Goal: Check status: Check status

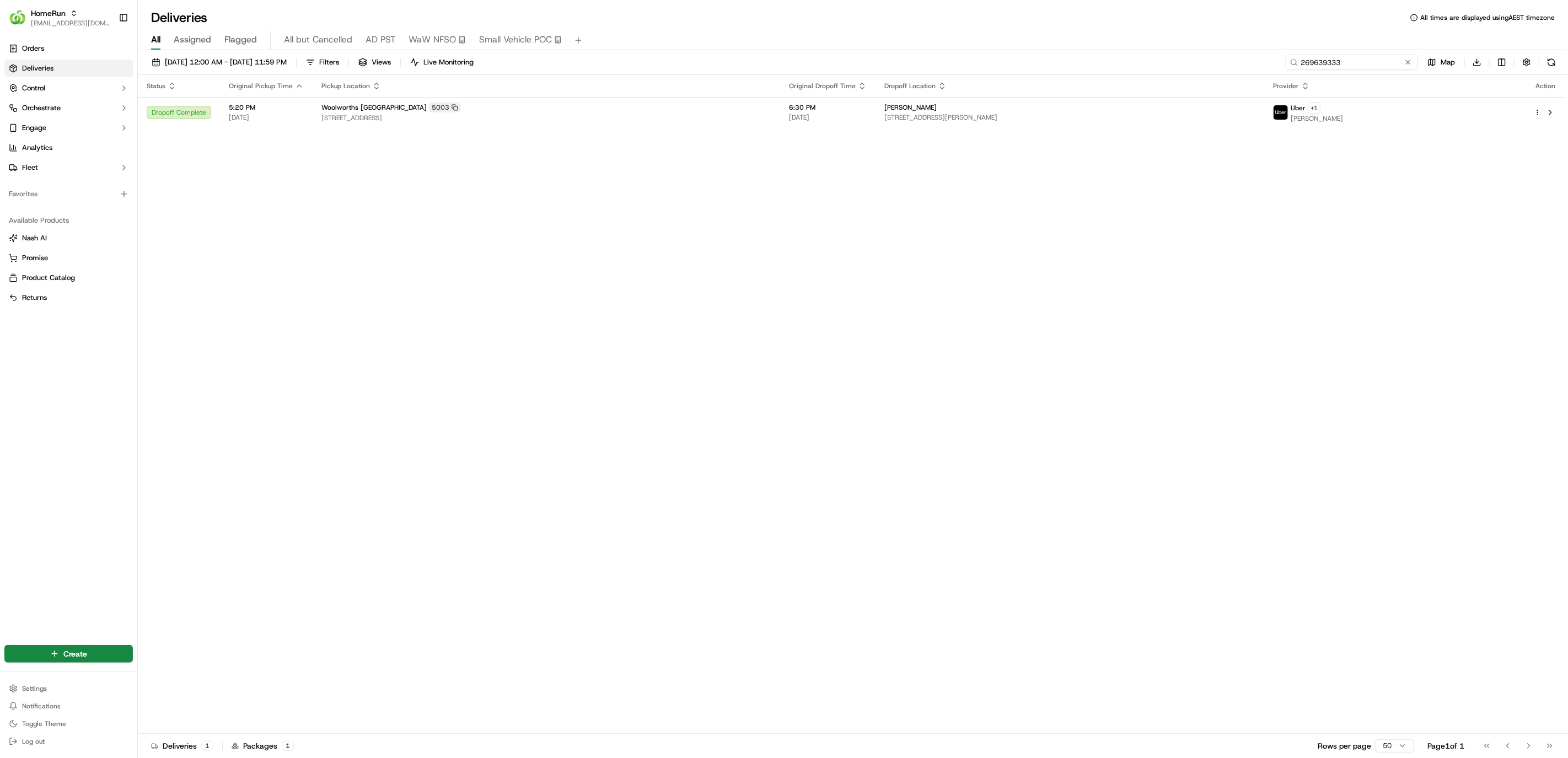
click at [1093, 69] on input "269639333" at bounding box center [1352, 62] width 132 height 16
paste input "715205"
type input "269715205"
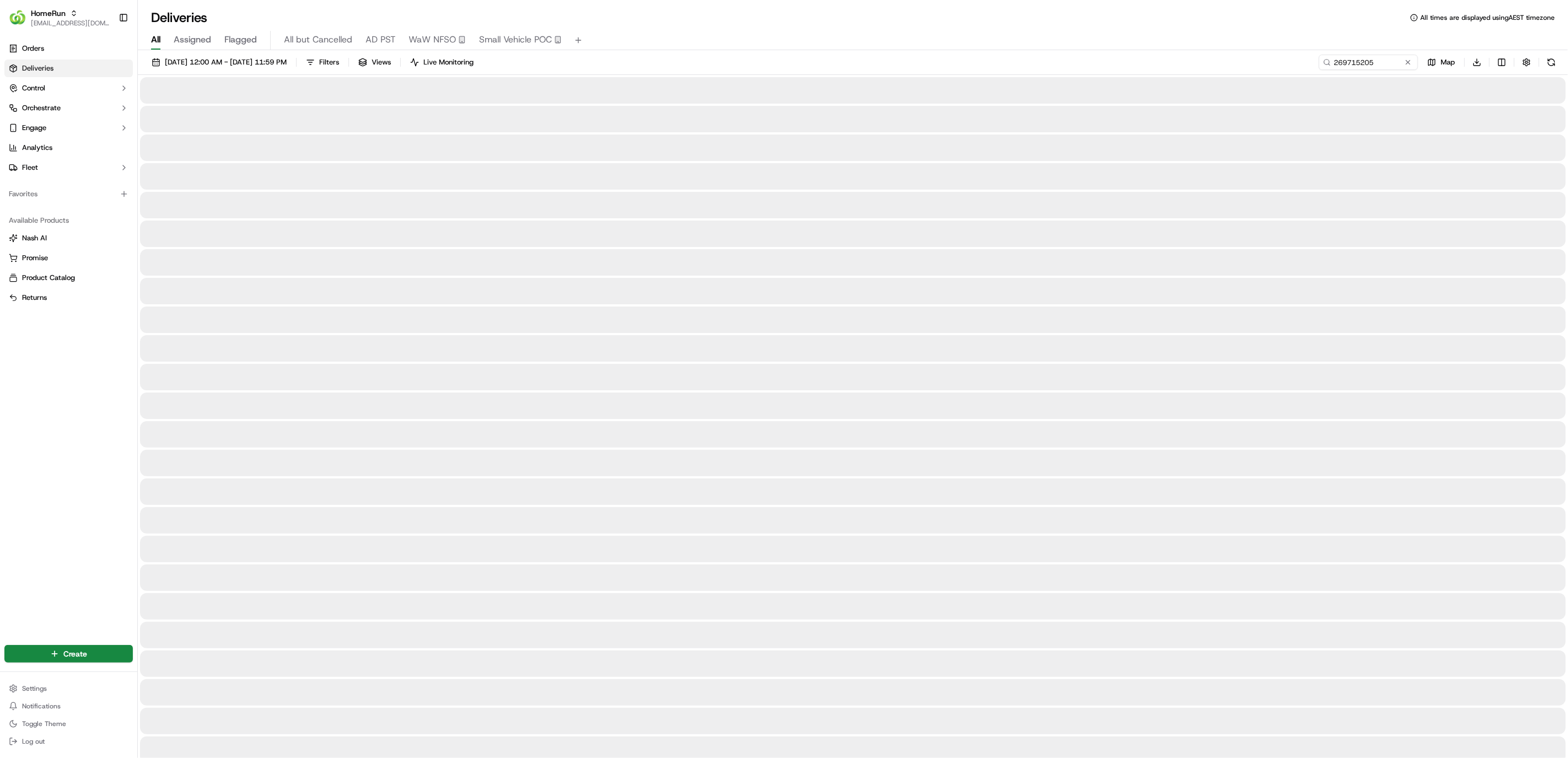
click at [265, 70] on div "15/09/2025 12:00 AM - 21/09/2025 11:59 PM Filters Views Live Monitoring 2697152…" at bounding box center [853, 65] width 1430 height 20
click at [267, 65] on span "15/09/2025 12:00 AM - 21/09/2025 11:59 PM" at bounding box center [225, 62] width 122 height 10
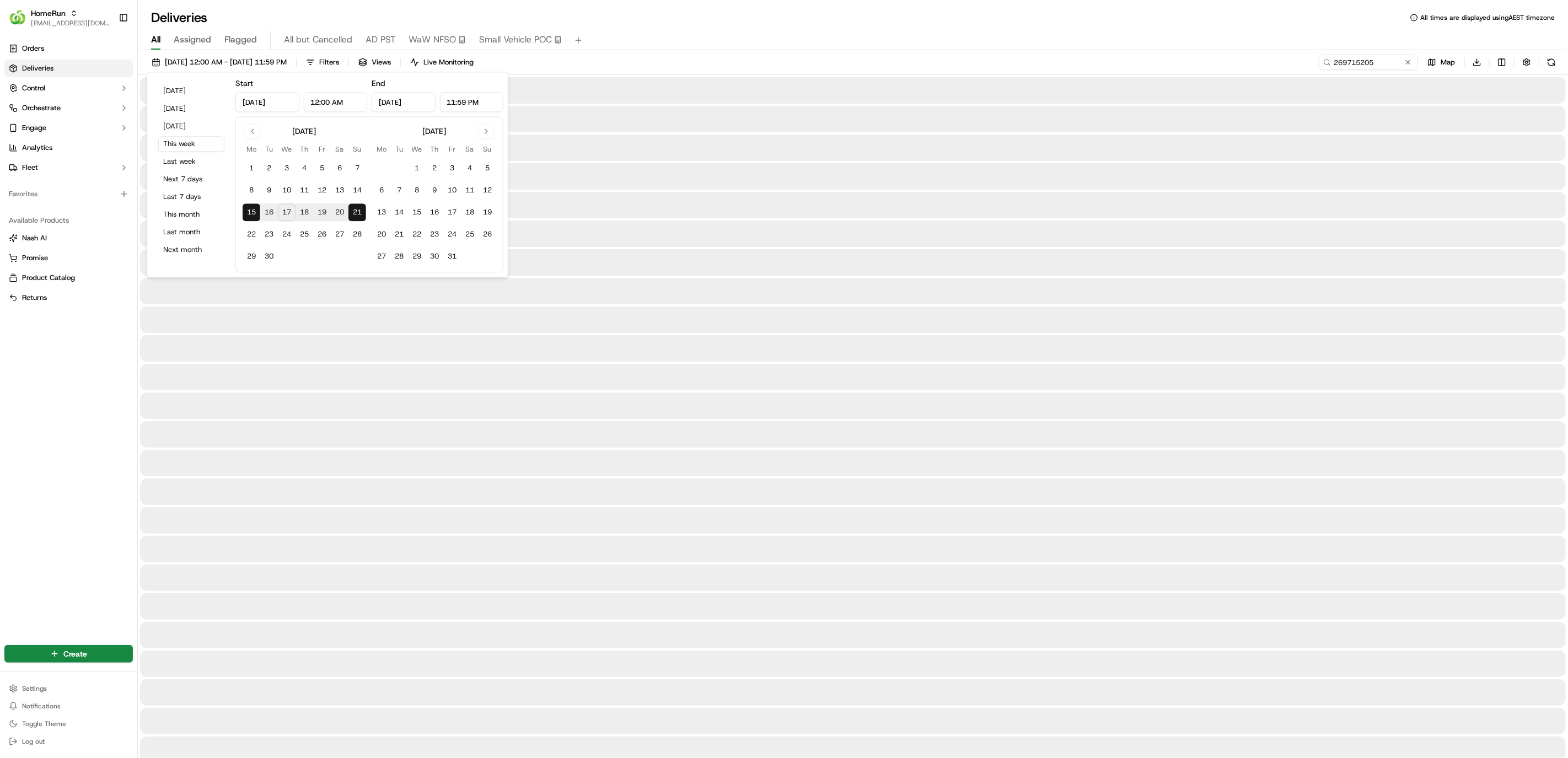
click at [731, 64] on div "15/09/2025 12:00 AM - 21/09/2025 11:59 PM Filters Views Live Monitoring 2697152…" at bounding box center [853, 65] width 1430 height 20
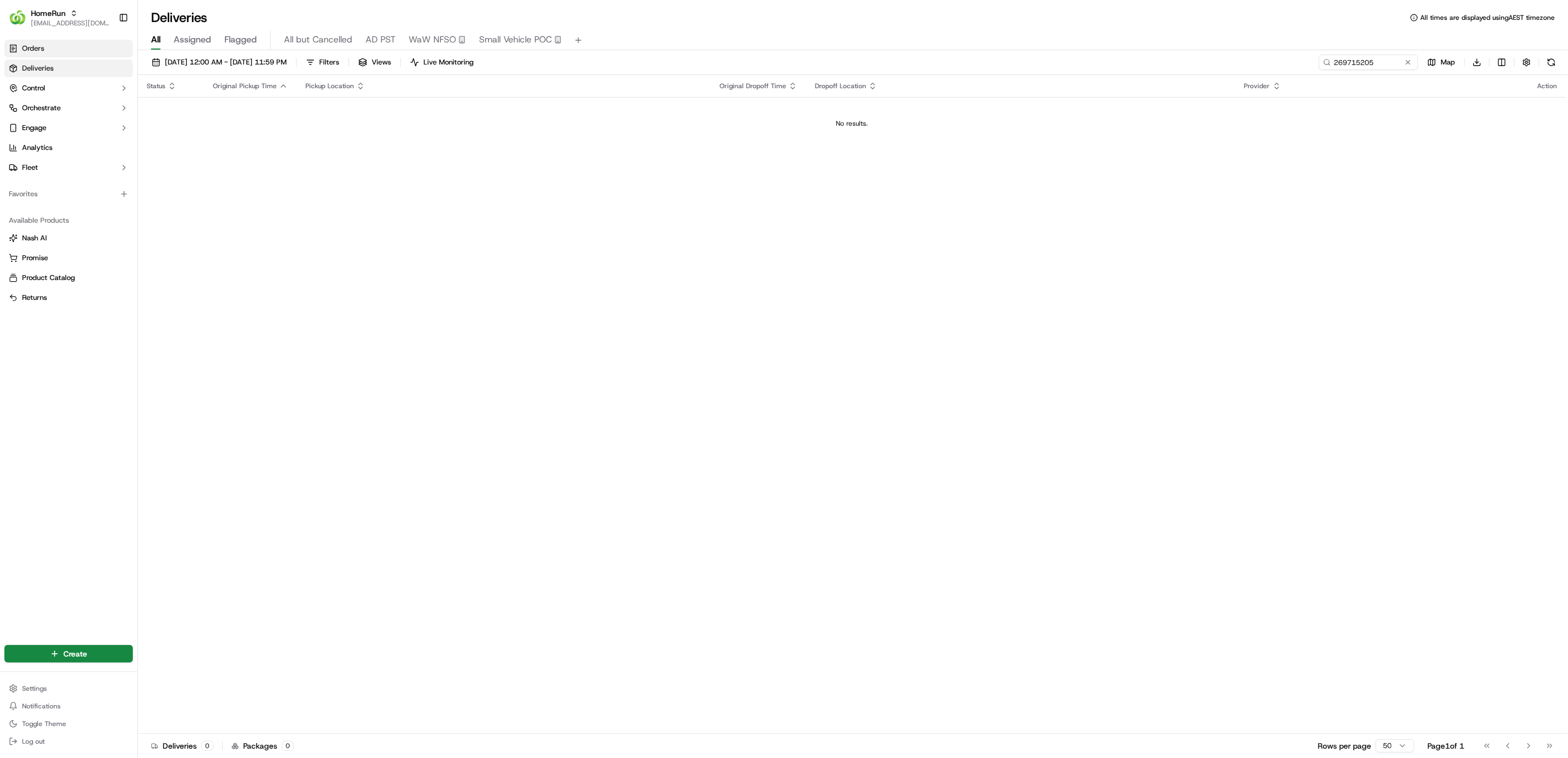
click at [46, 48] on link "Orders" at bounding box center [69, 48] width 128 height 18
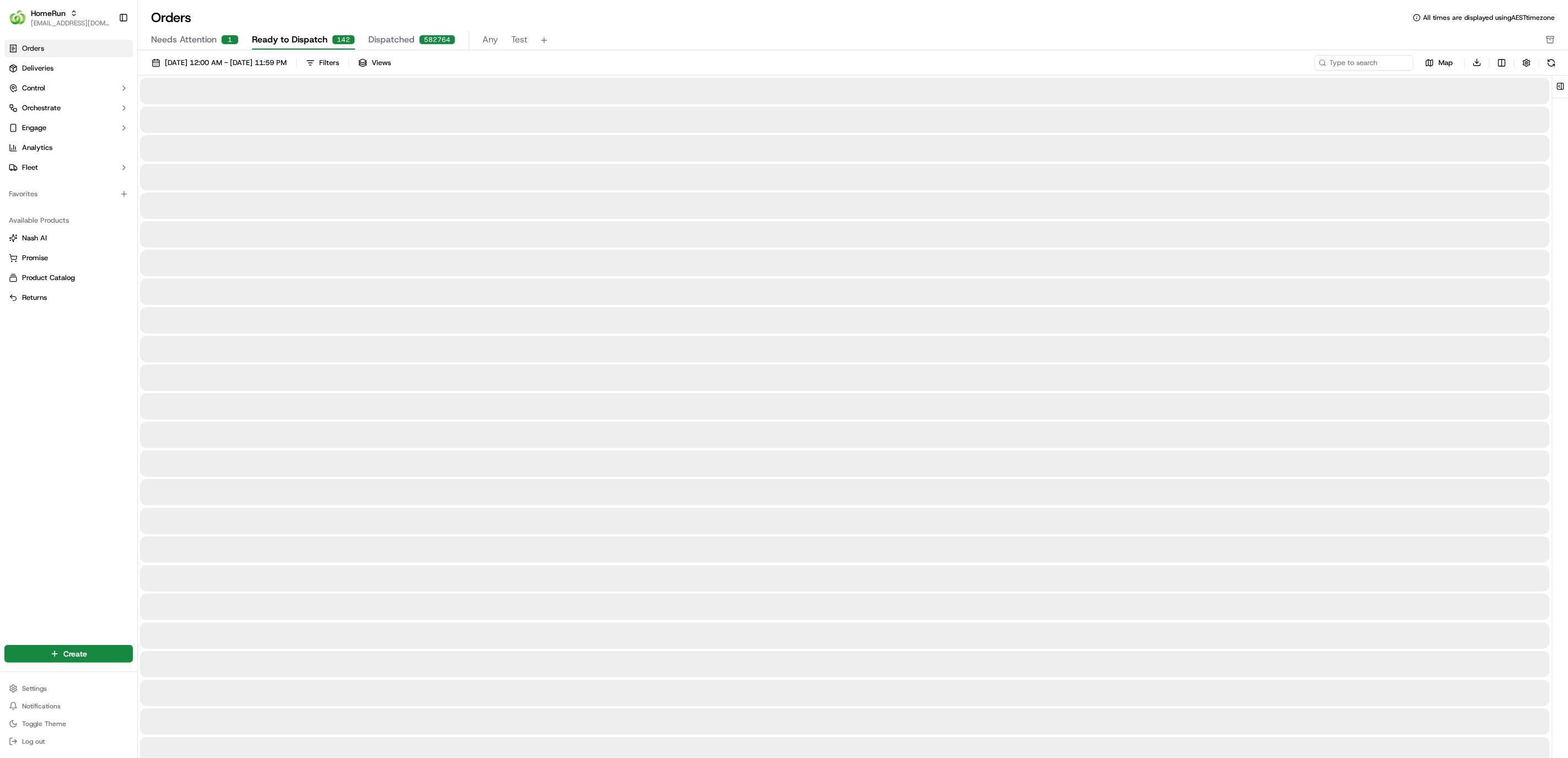
click at [205, 38] on span "Needs Attention" at bounding box center [184, 40] width 65 height 13
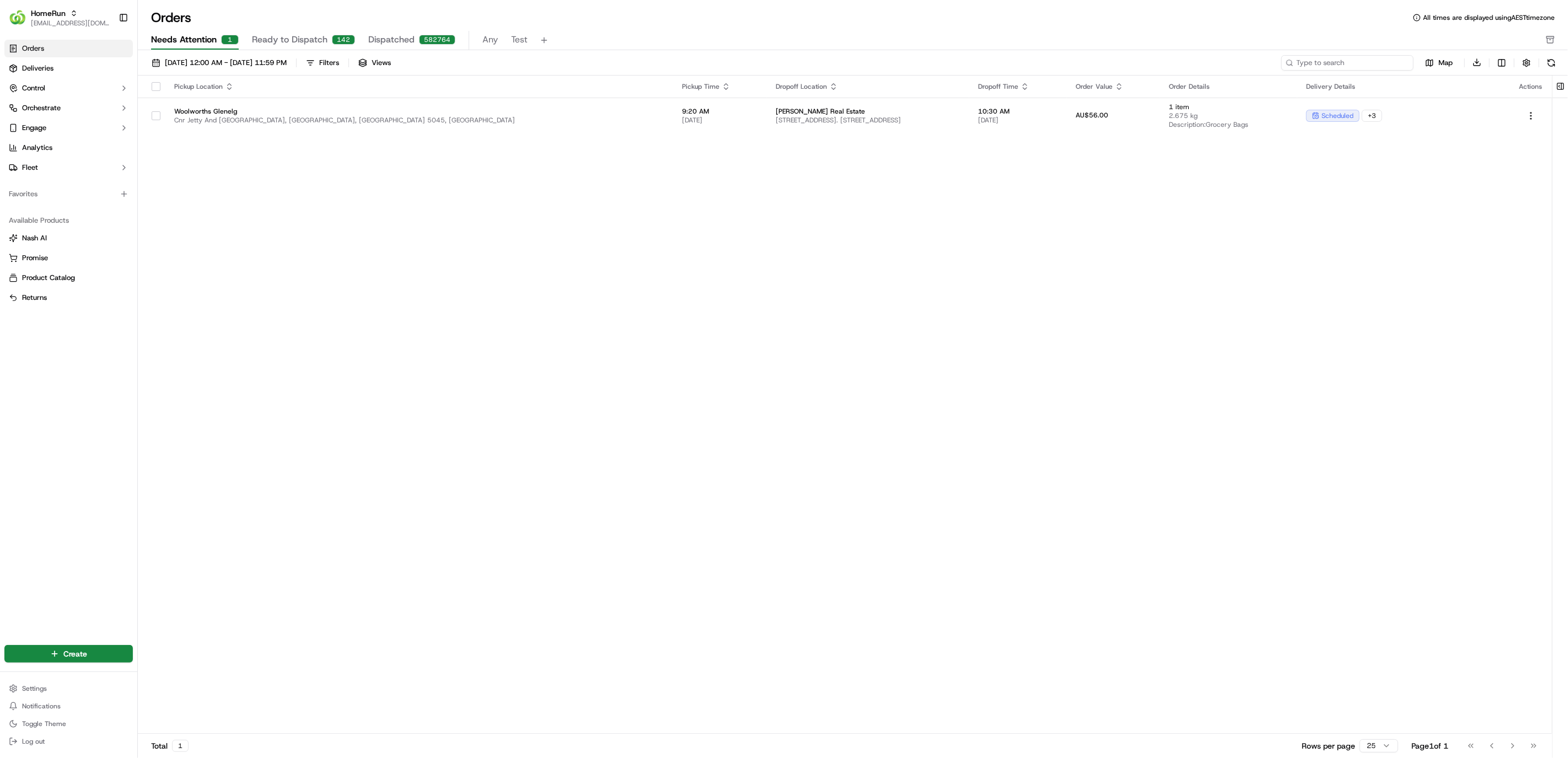
click at [1093, 63] on input at bounding box center [1348, 63] width 132 height 16
paste input "269715205"
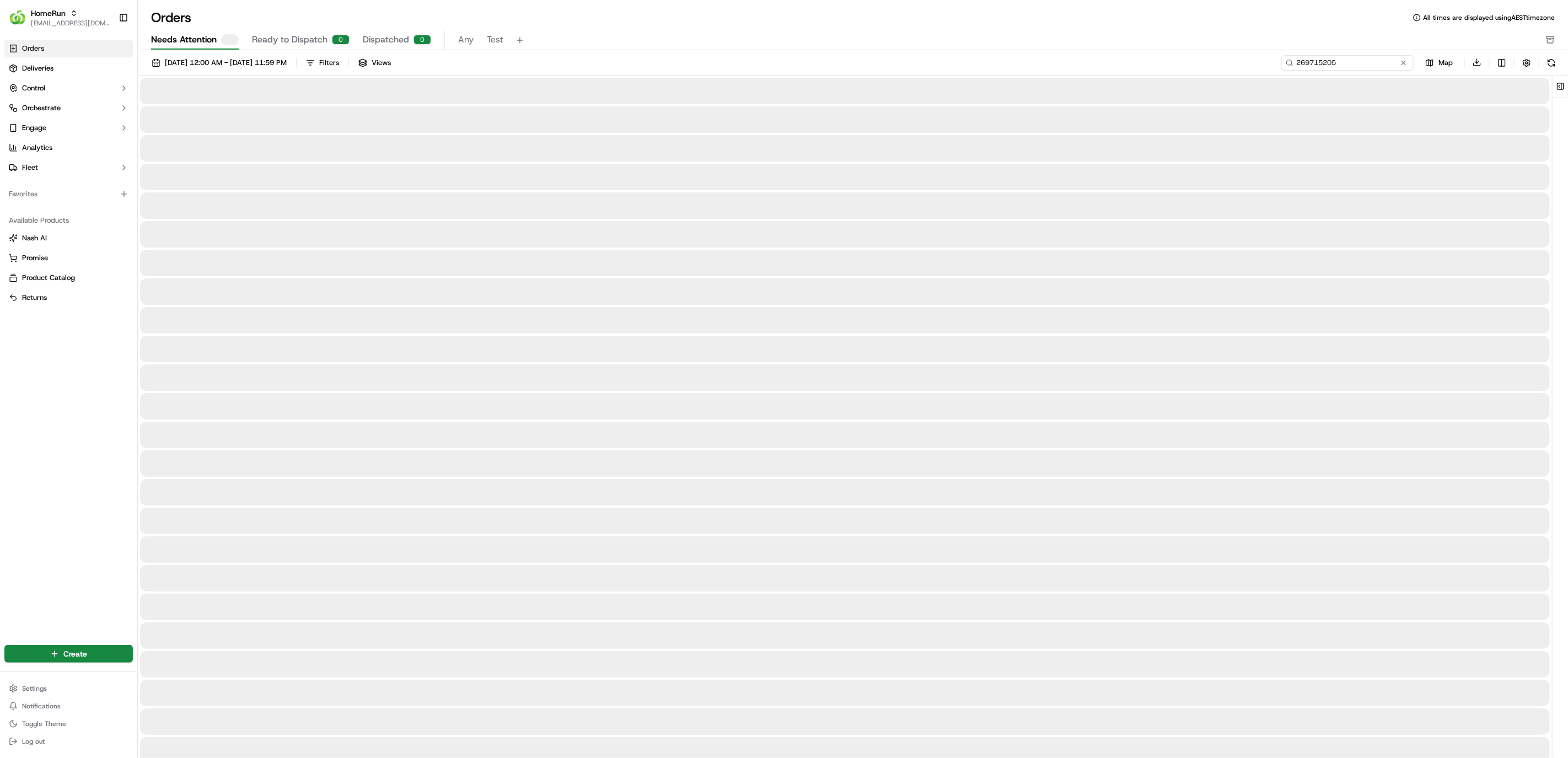
type input "269715205"
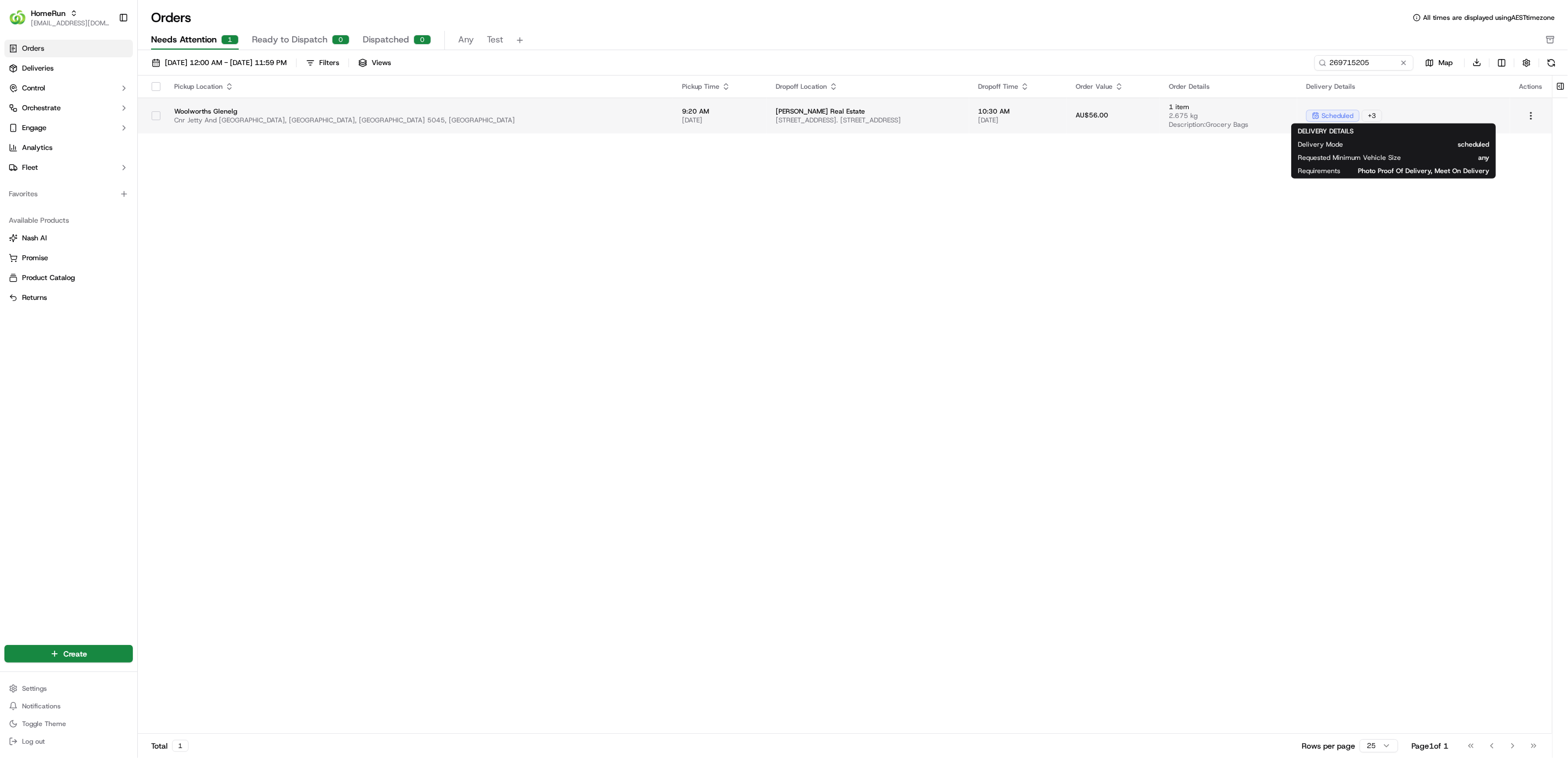
click at [1093, 111] on div "scheduled + 3" at bounding box center [1404, 115] width 195 height 12
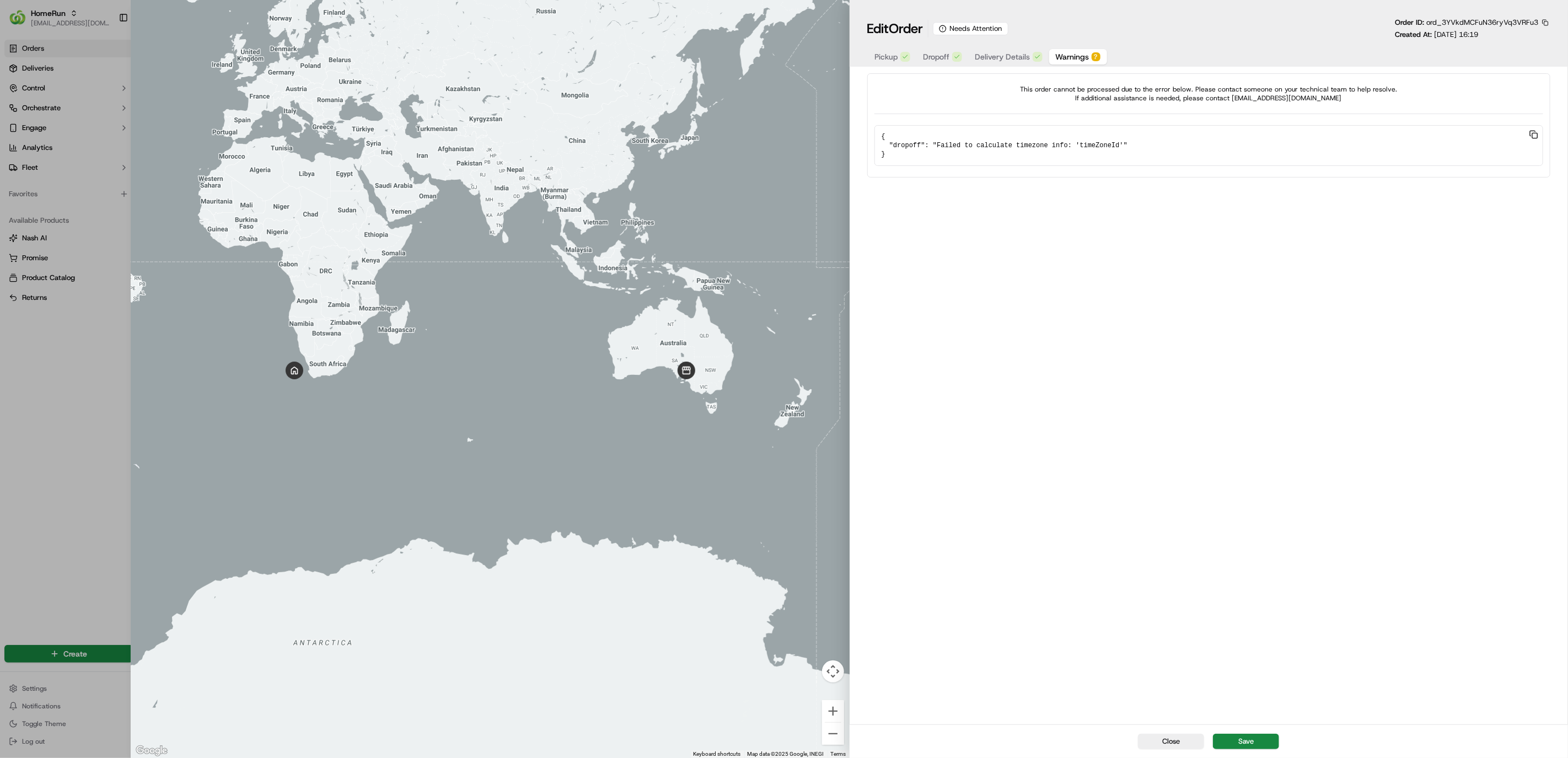
click at [1090, 52] on button "Warnings ?" at bounding box center [1078, 57] width 58 height 16
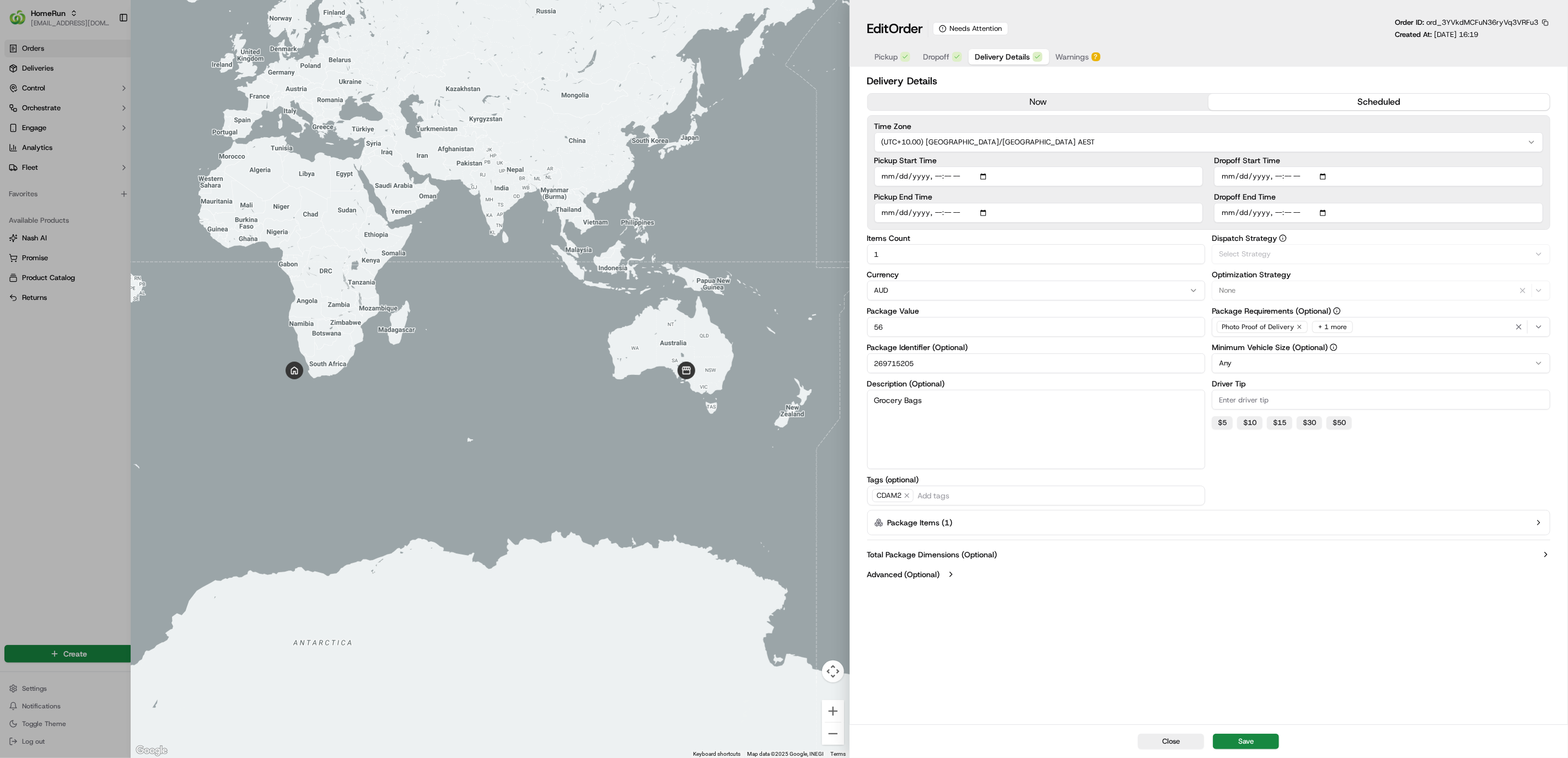
click at [1017, 57] on span "Delivery Details" at bounding box center [1003, 57] width 55 height 11
click at [932, 55] on span "Dropoff" at bounding box center [936, 57] width 26 height 11
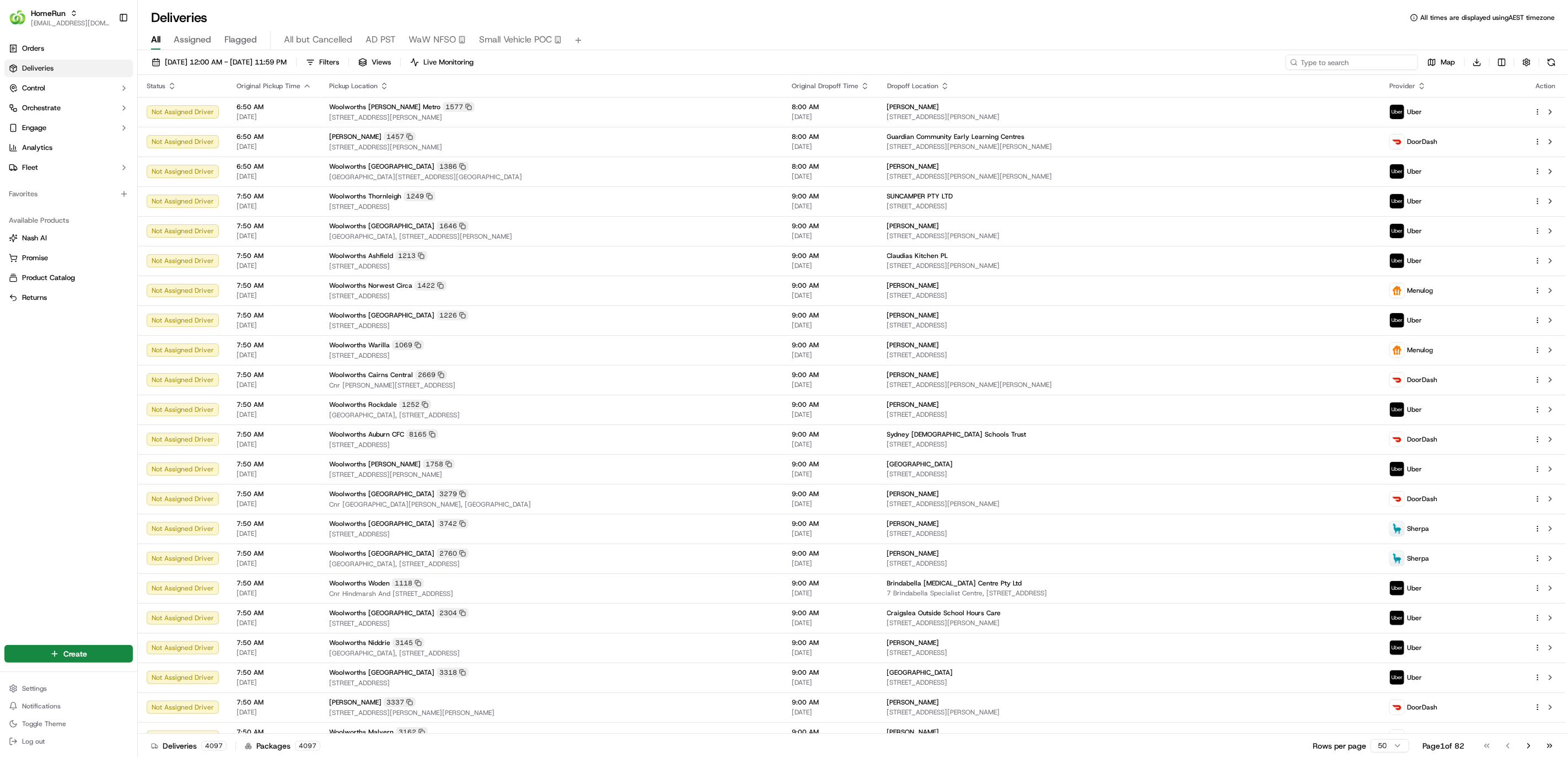
click at [1382, 65] on input at bounding box center [1352, 62] width 132 height 16
paste input "269388861"
type input "269388861"
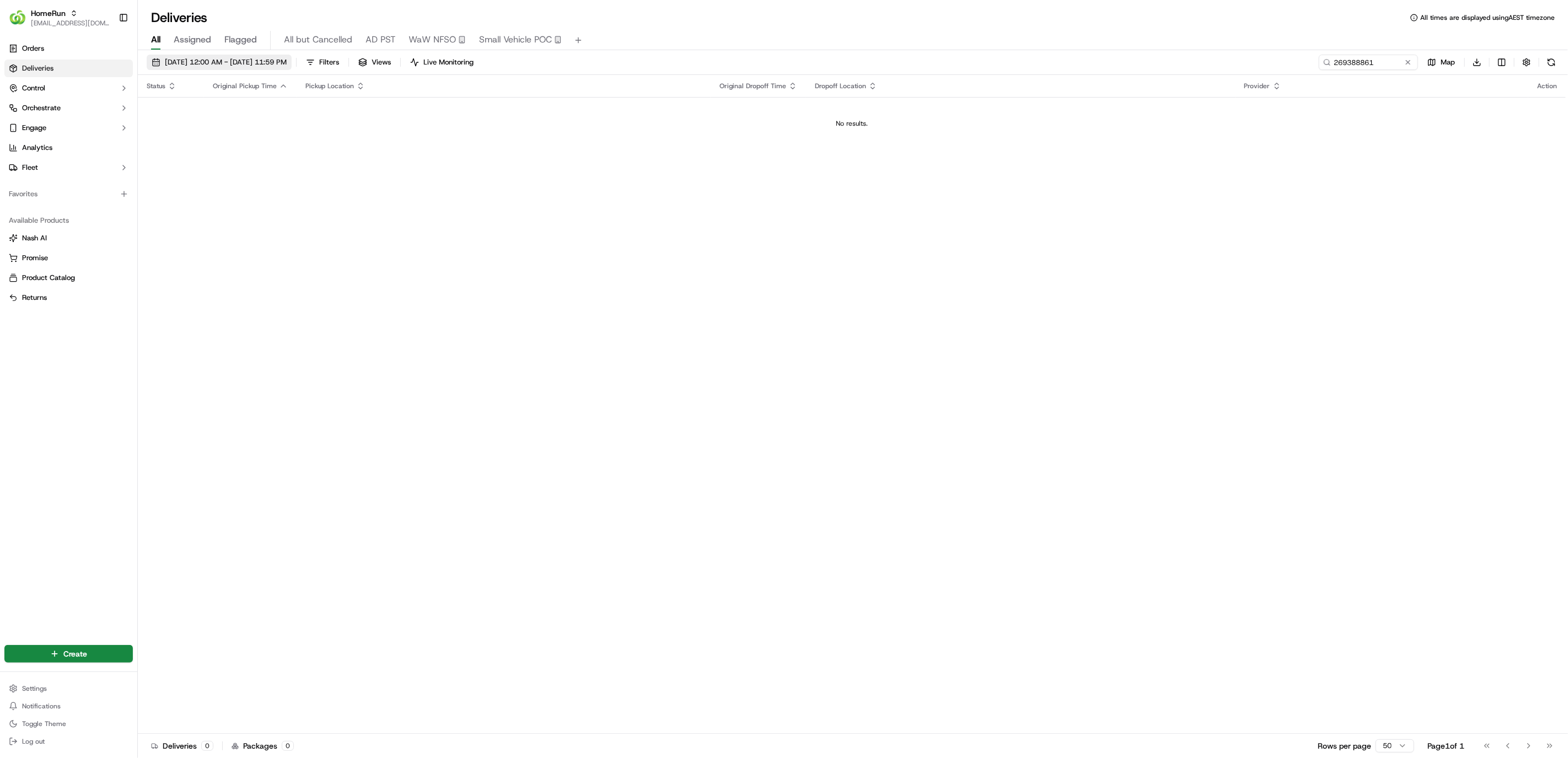
click at [272, 61] on span "[DATE] 12:00 AM - [DATE] 11:59 PM" at bounding box center [225, 62] width 122 height 10
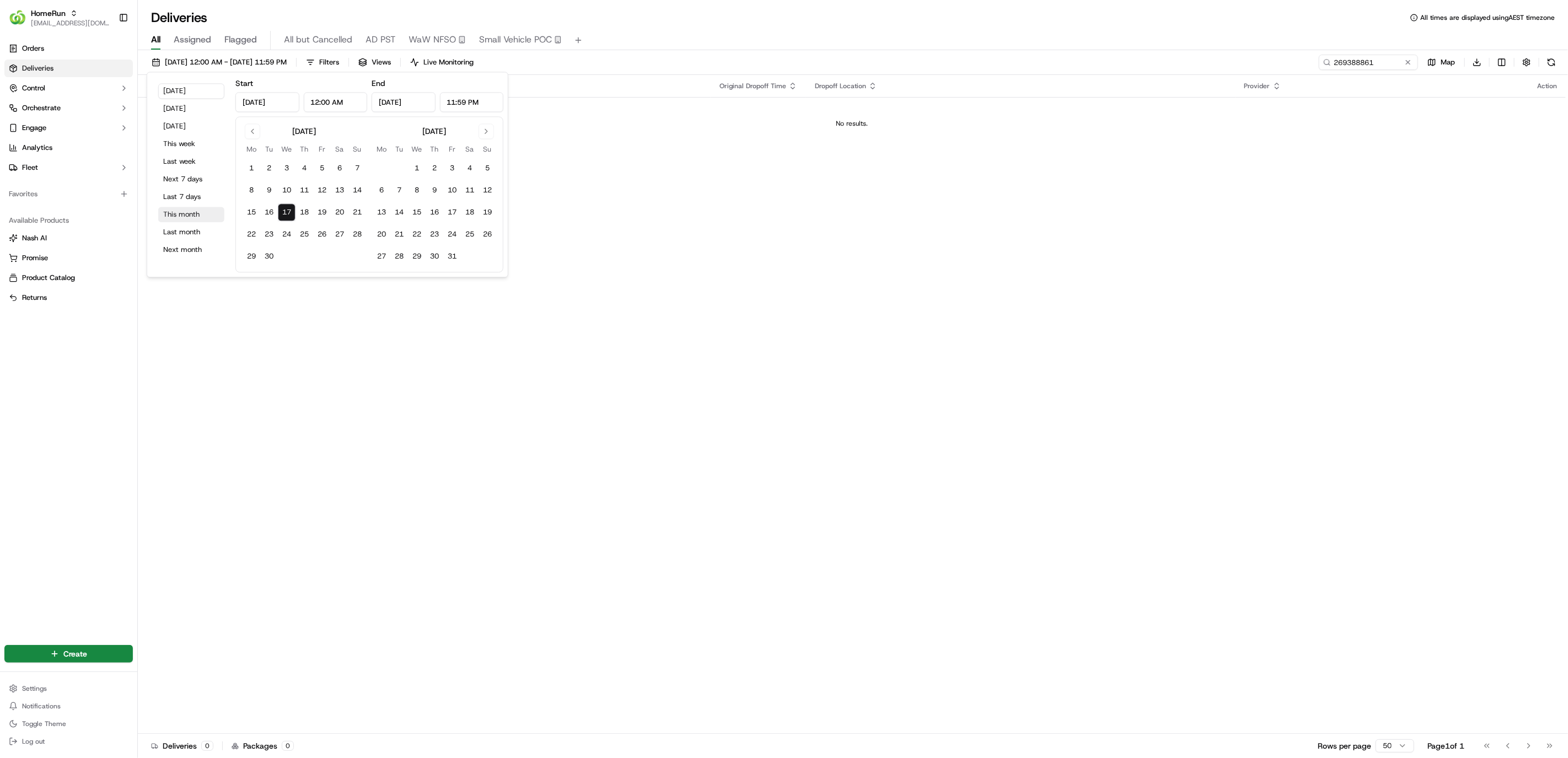
click at [197, 213] on button "This month" at bounding box center [191, 214] width 66 height 16
type input "[DATE]"
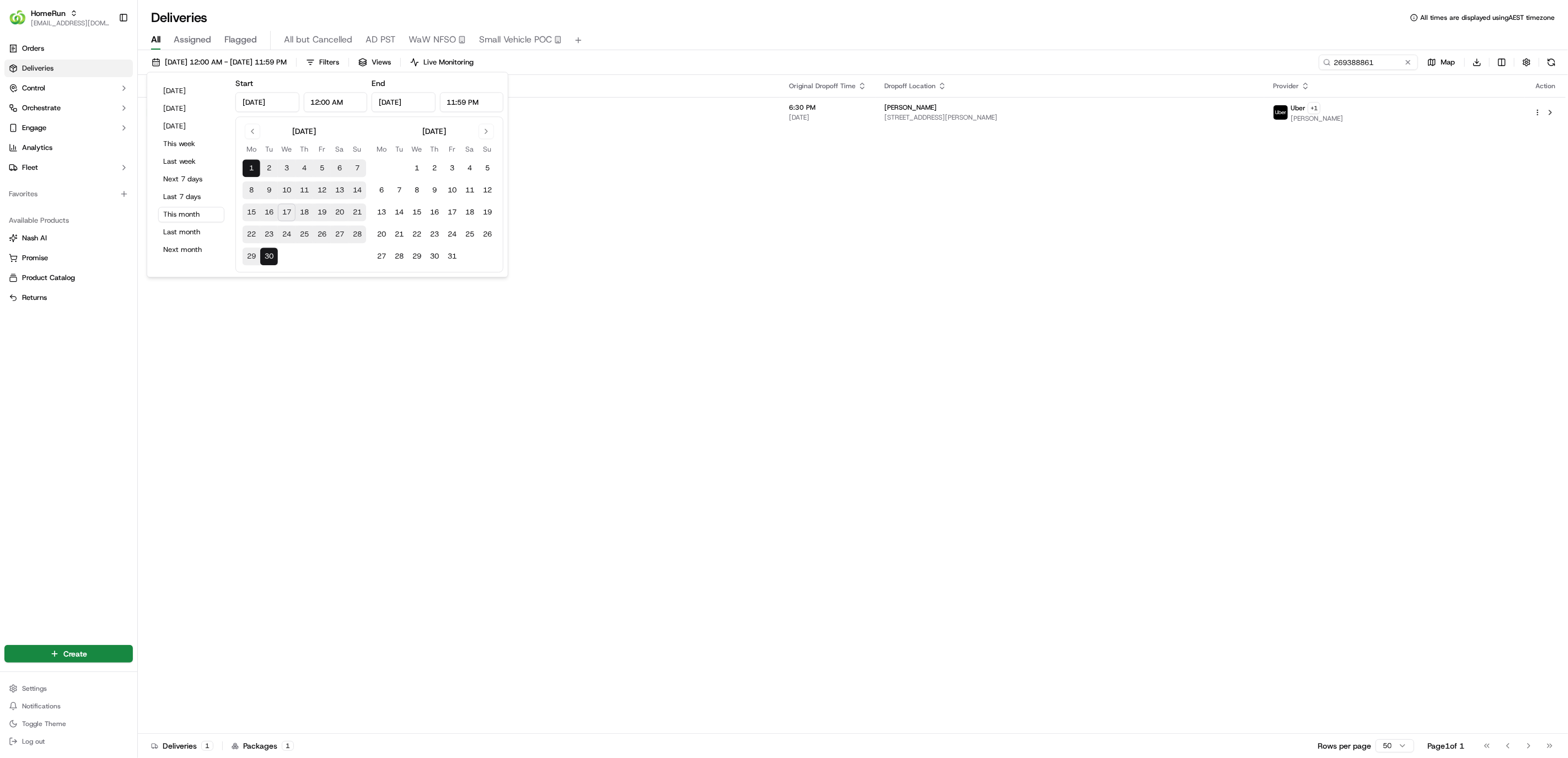
click at [878, 56] on div "[DATE] 12:00 AM - [DATE] 11:59 PM Filters Views Live Monitoring 269388861 Map D…" at bounding box center [853, 65] width 1430 height 20
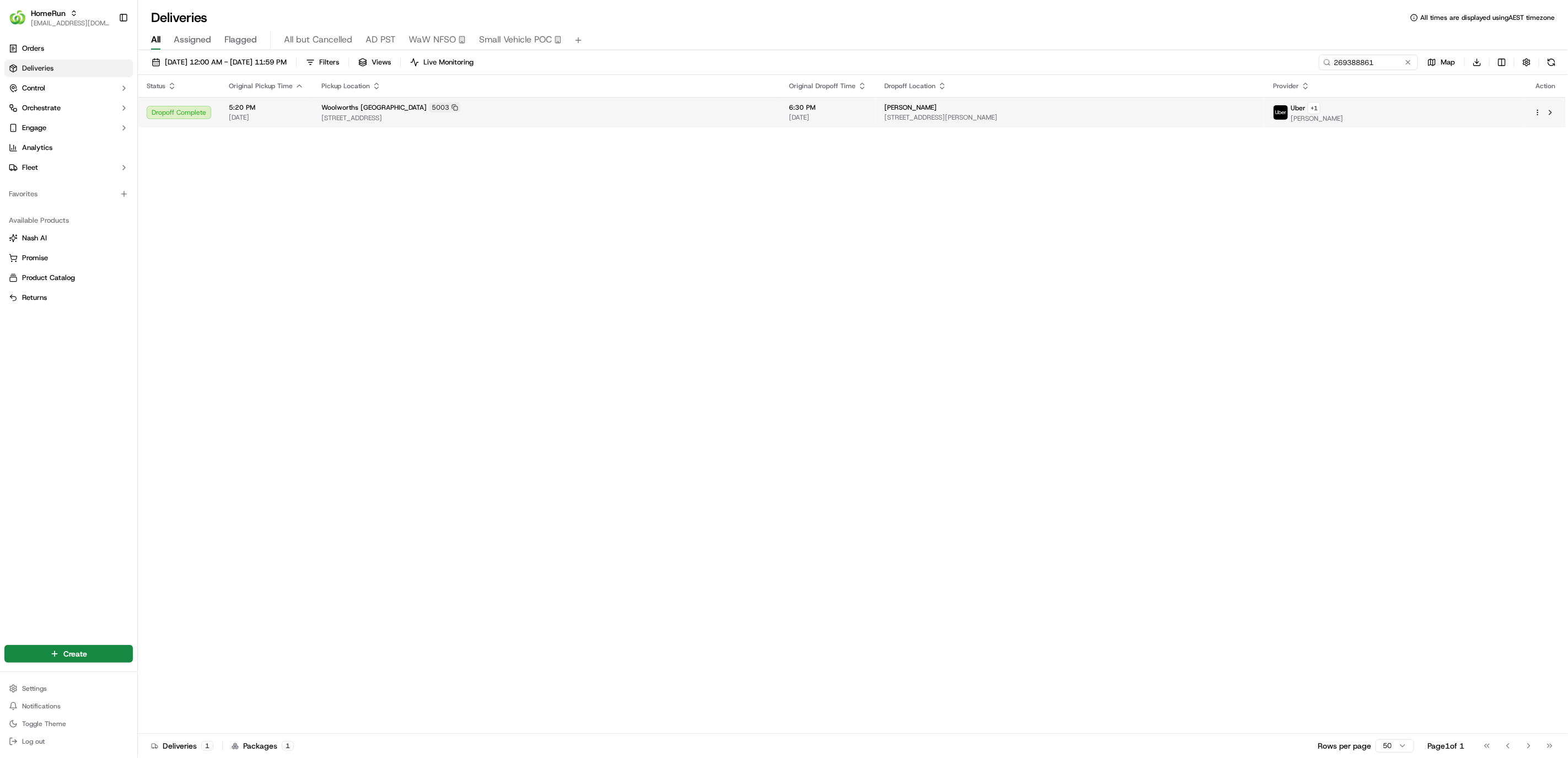
click at [758, 99] on td "Woolworths Cumberland Park [STREET_ADDRESS]" at bounding box center [546, 112] width 467 height 30
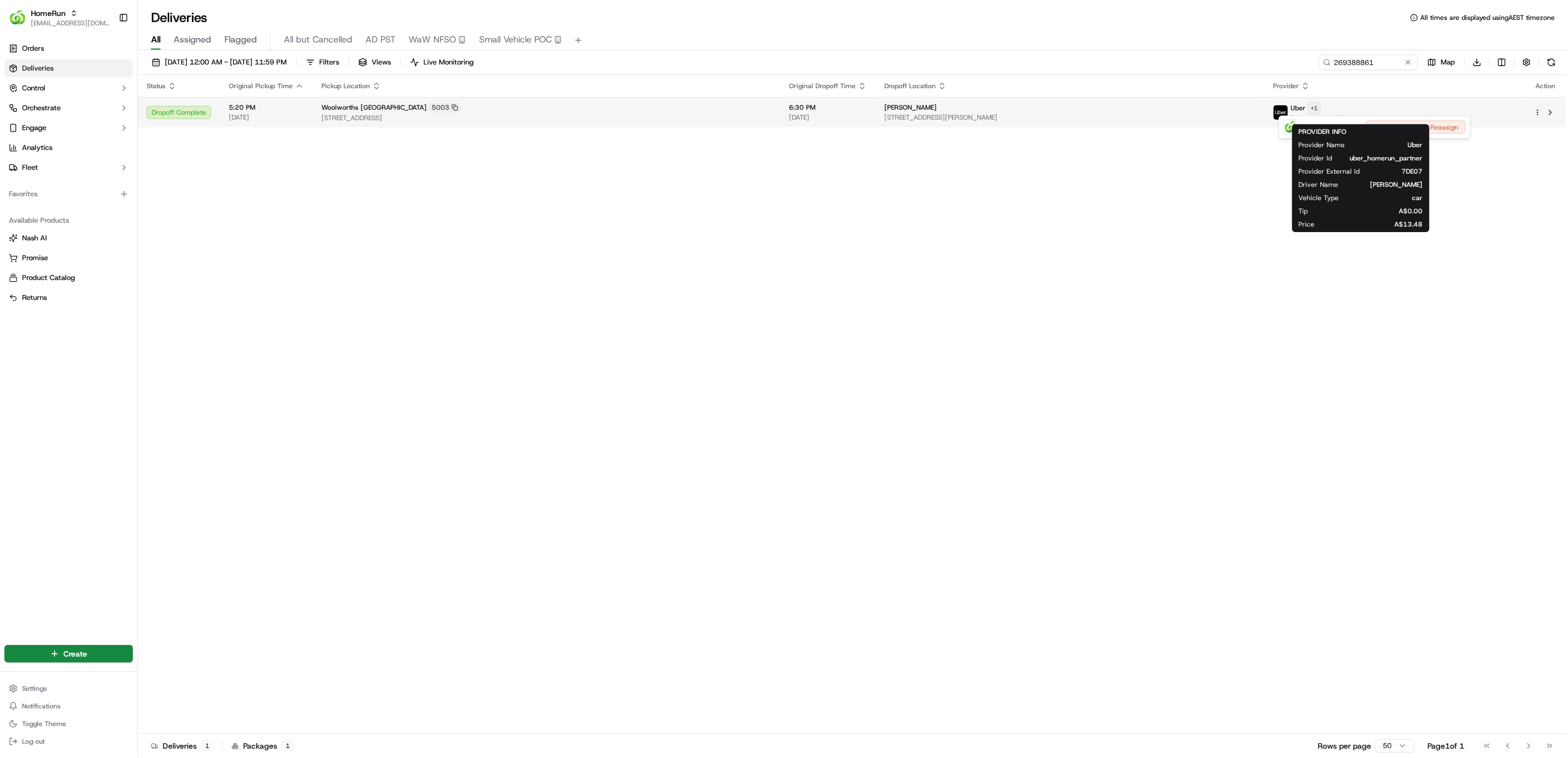
click at [1374, 107] on html "HomeRun [EMAIL_ADDRESS][DOMAIN_NAME] Toggle Sidebar Orders Deliveries Control O…" at bounding box center [784, 379] width 1568 height 758
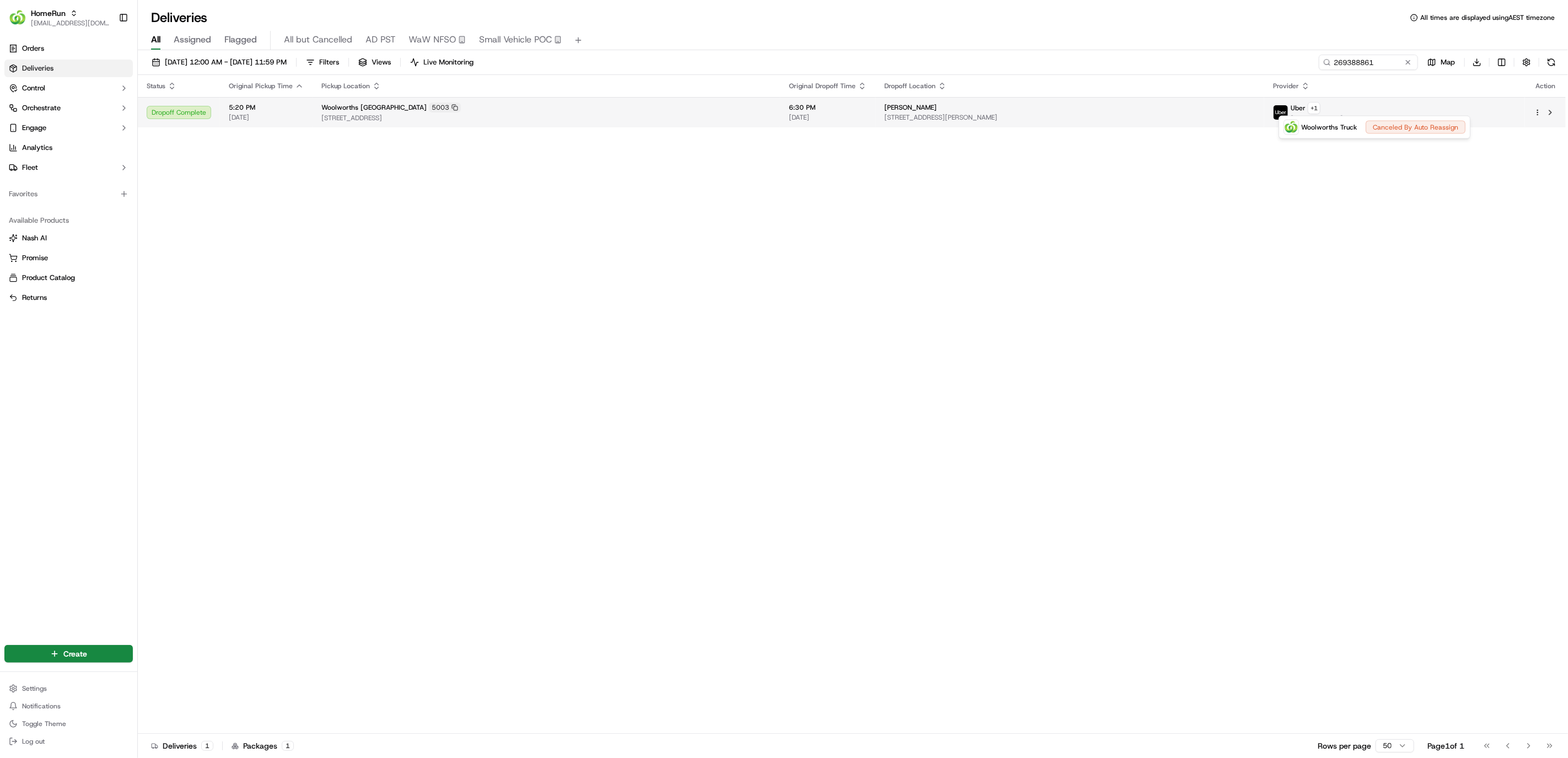
drag, startPoint x: 1197, startPoint y: 187, endPoint x: 1241, endPoint y: 110, distance: 88.7
click at [1204, 176] on html "HomeRun [EMAIL_ADDRESS][DOMAIN_NAME] Toggle Sidebar Orders Deliveries Control O…" at bounding box center [784, 379] width 1568 height 758
click at [1217, 234] on div "Status Original Pickup Time Pickup Location Original Dropoff Time Dropoff Locat…" at bounding box center [851, 404] width 1428 height 659
